Goal: Navigation & Orientation: Find specific page/section

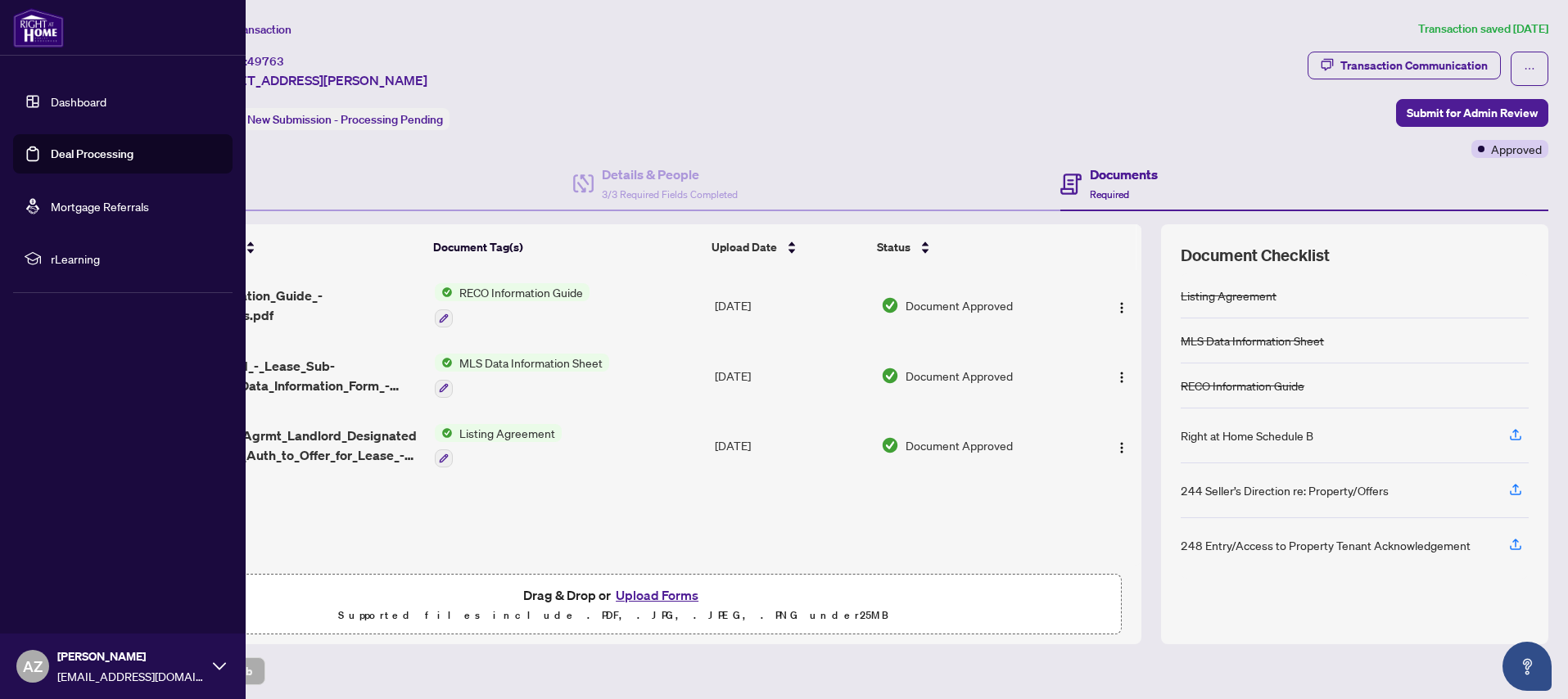
click at [77, 99] on link "Dashboard" at bounding box center [78, 101] width 56 height 15
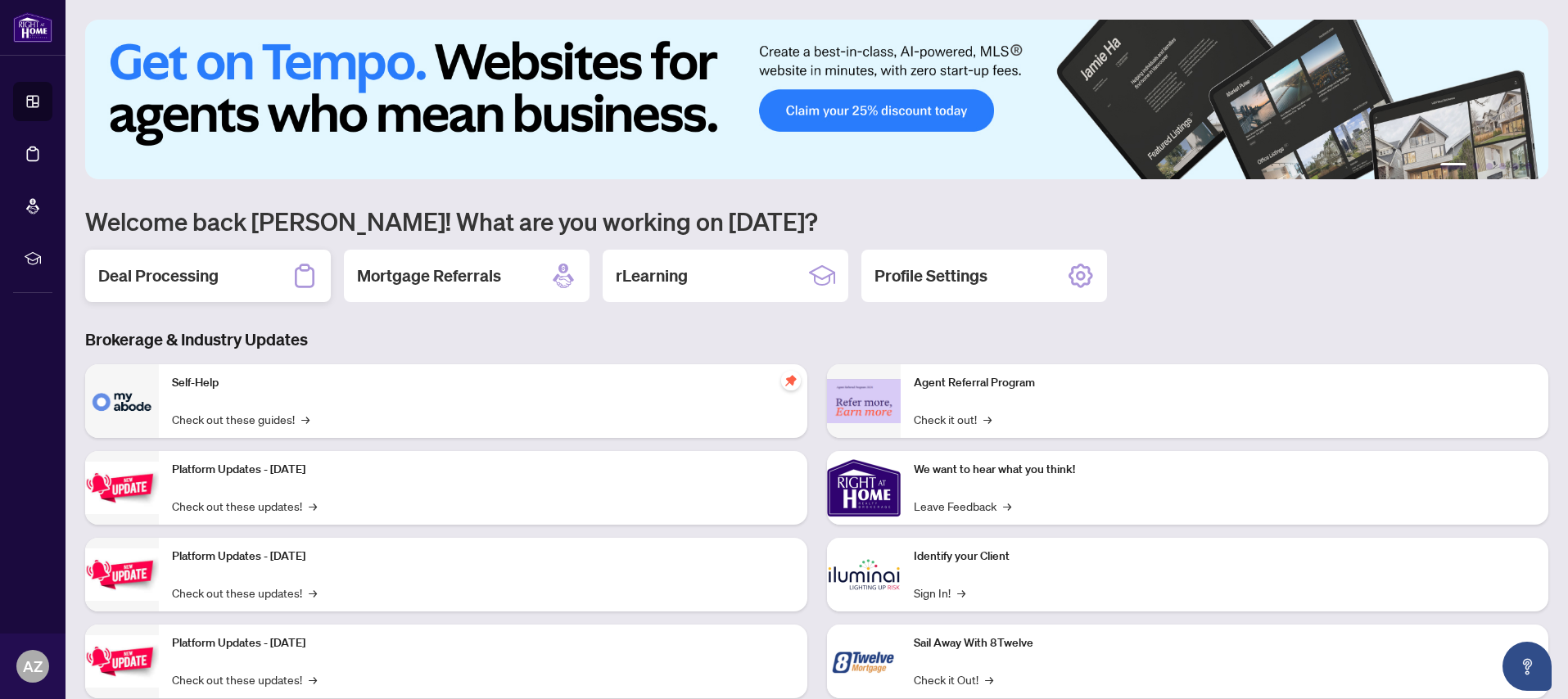
click at [134, 276] on h2 "Deal Processing" at bounding box center [159, 276] width 121 height 23
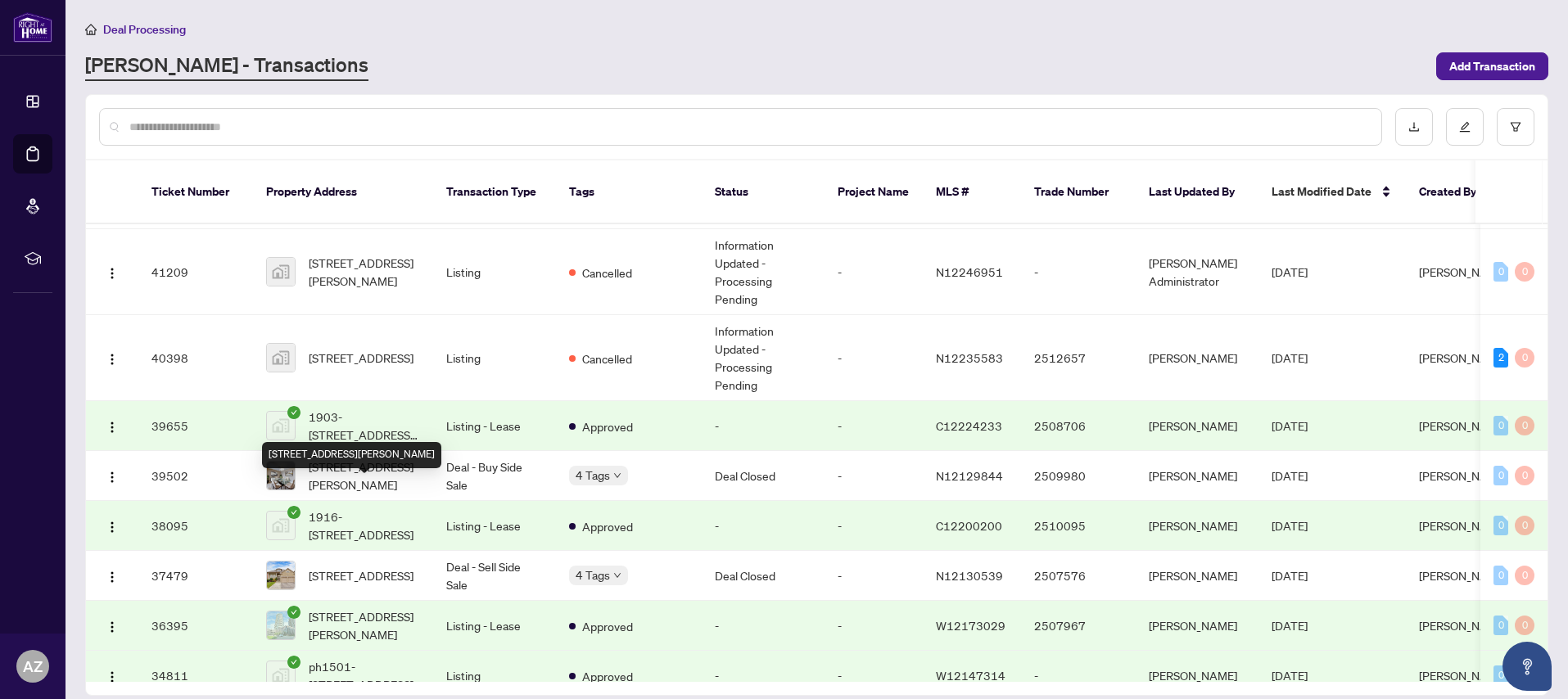
scroll to position [659, 0]
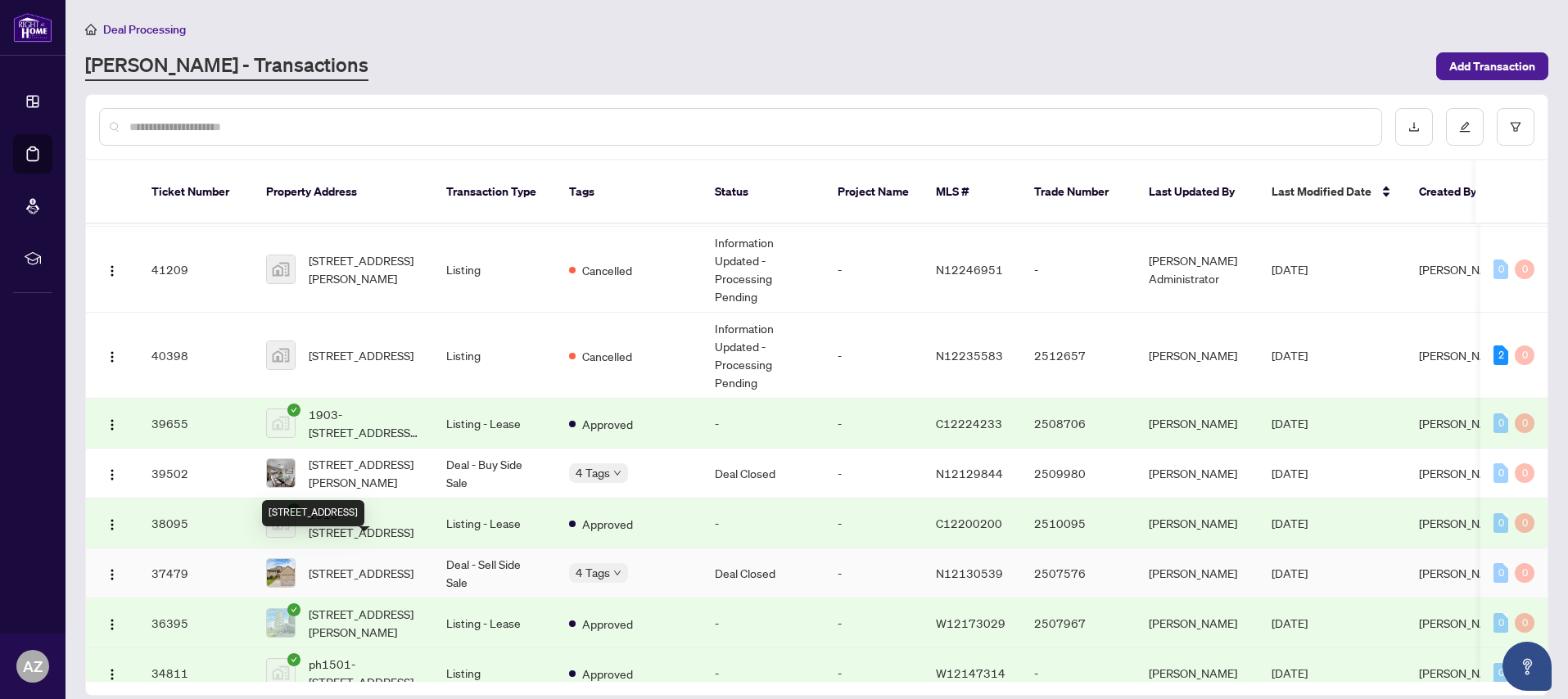
click at [374, 564] on span "[STREET_ADDRESS]" at bounding box center [361, 572] width 105 height 18
